Goal: Download file/media

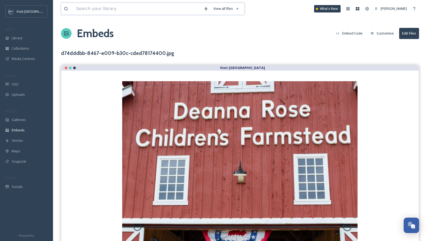
click at [90, 14] on input at bounding box center [137, 9] width 128 height 12
type input "adventhealth sports"
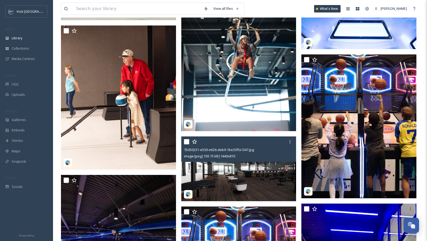
scroll to position [213, 0]
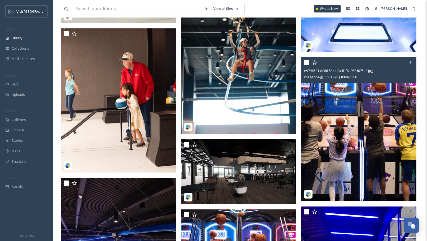
click at [332, 130] on img at bounding box center [359, 129] width 115 height 144
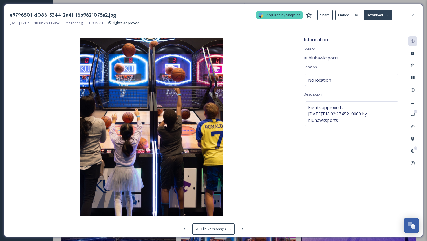
click at [379, 16] on button "Download" at bounding box center [378, 15] width 28 height 11
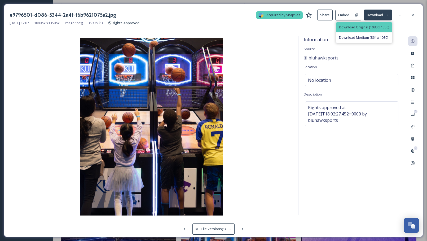
click at [371, 31] on div "Download Original (1080 x 1350)" at bounding box center [364, 27] width 55 height 10
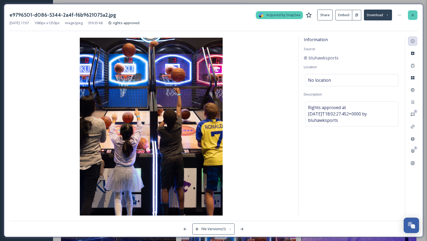
click at [413, 15] on icon at bounding box center [413, 15] width 2 height 2
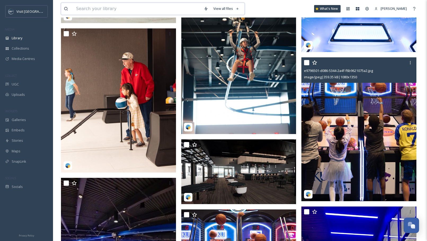
click at [167, 7] on input at bounding box center [137, 9] width 128 height 12
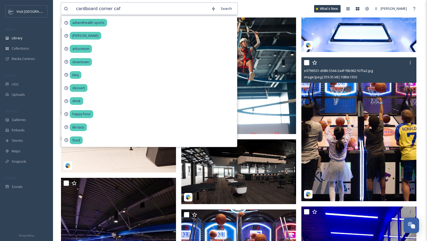
type input "cardboard corner cafe"
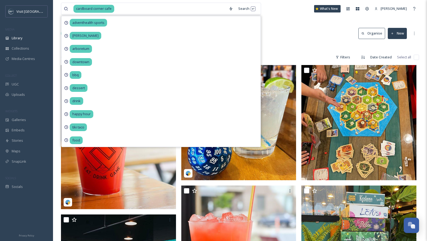
click at [275, 33] on div "Library Search Organise New" at bounding box center [240, 33] width 358 height 16
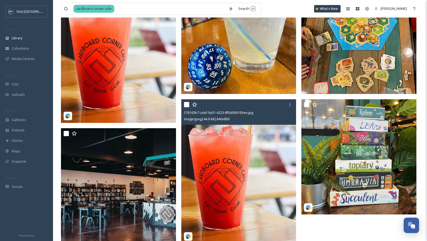
scroll to position [88, 0]
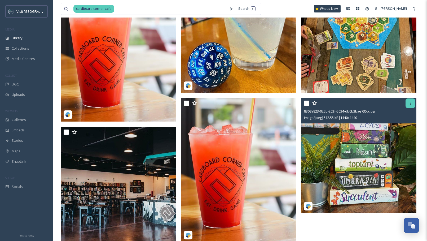
click at [409, 104] on icon at bounding box center [411, 103] width 4 height 4
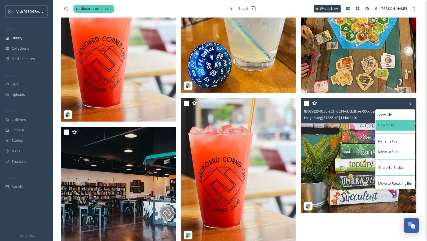
click at [399, 125] on div "Download" at bounding box center [395, 125] width 39 height 10
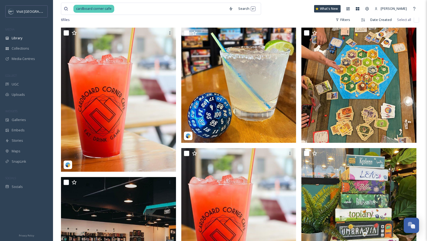
scroll to position [0, 0]
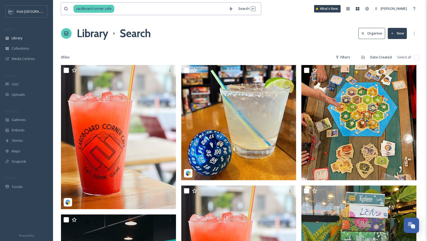
click at [151, 14] on input at bounding box center [170, 9] width 111 height 12
type input "c"
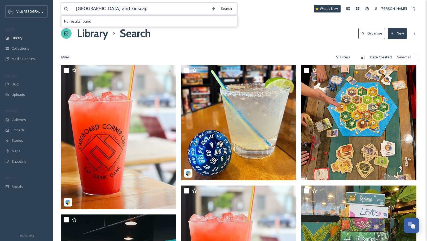
type input "[GEOGRAPHIC_DATA] and kidscape"
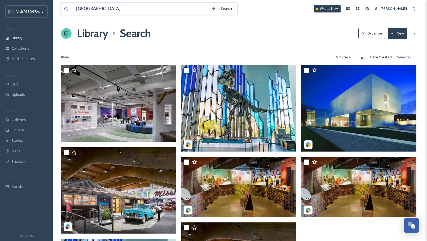
type input "[GEOGRAPHIC_DATA]"
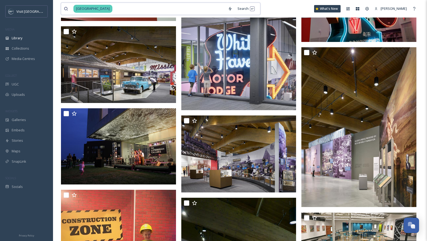
scroll to position [1008, 0]
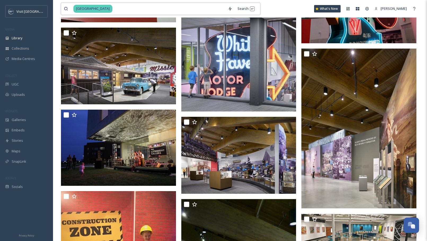
drag, startPoint x: 122, startPoint y: 10, endPoint x: 69, endPoint y: 5, distance: 53.1
click at [69, 5] on div "[GEOGRAPHIC_DATA]" at bounding box center [145, 9] width 162 height 12
type input "j"
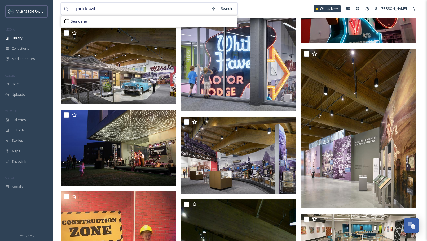
type input "pickleball"
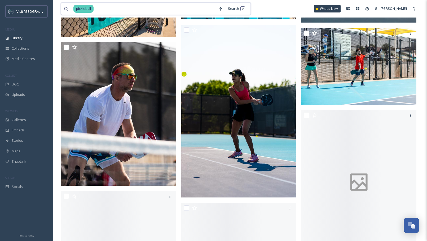
scroll to position [2341, 0]
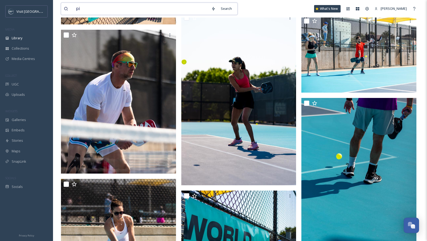
type input "p"
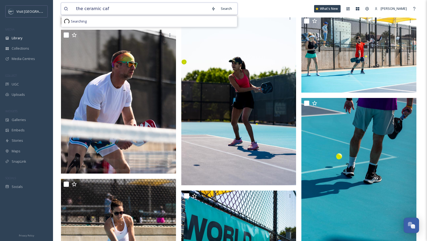
type input "the ceramic cafe"
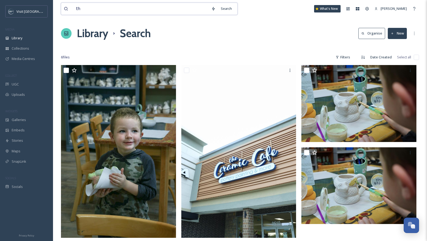
type input "t"
type input "[US_STATE] fluid"
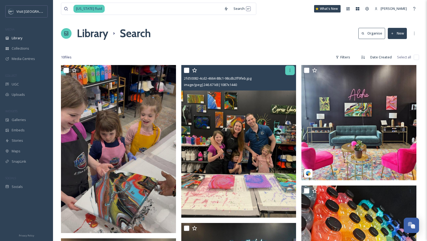
click at [291, 70] on icon at bounding box center [290, 70] width 4 height 4
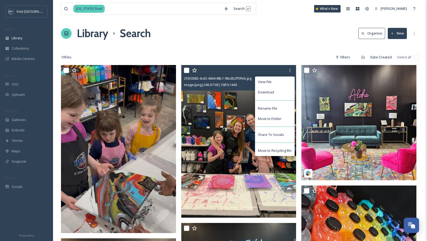
click at [273, 99] on div "View File Download Rename File Move to Folder Share To Socials Move to Recyclin…" at bounding box center [275, 116] width 40 height 80
click at [272, 91] on span "Download" at bounding box center [266, 92] width 16 height 5
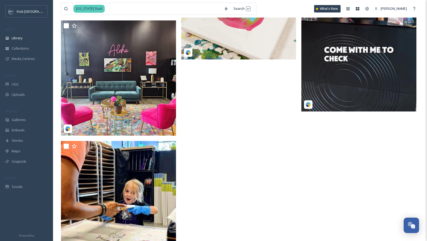
scroll to position [452, 0]
